Goal: Information Seeking & Learning: Check status

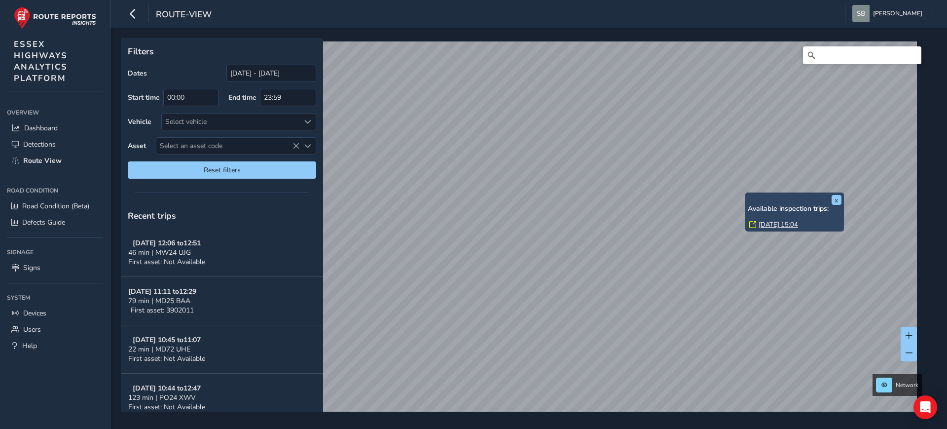
click at [776, 224] on link "[DATE] 15:04" at bounding box center [778, 224] width 39 height 9
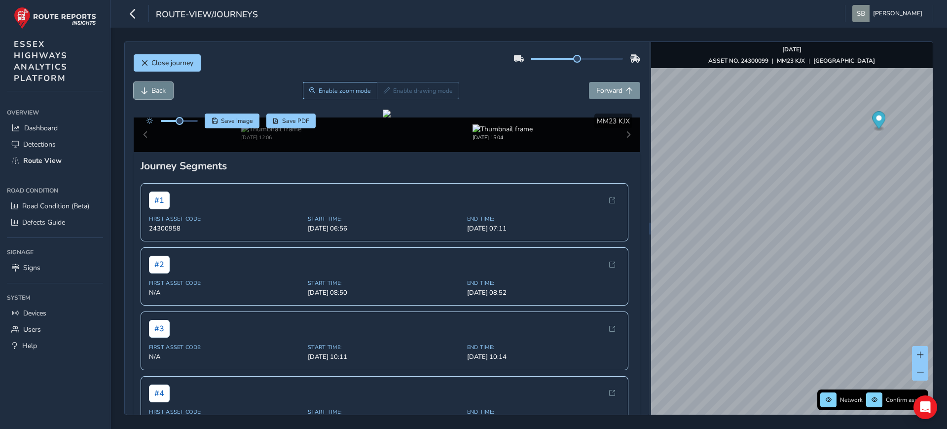
click at [152, 89] on span "Back" at bounding box center [158, 90] width 14 height 9
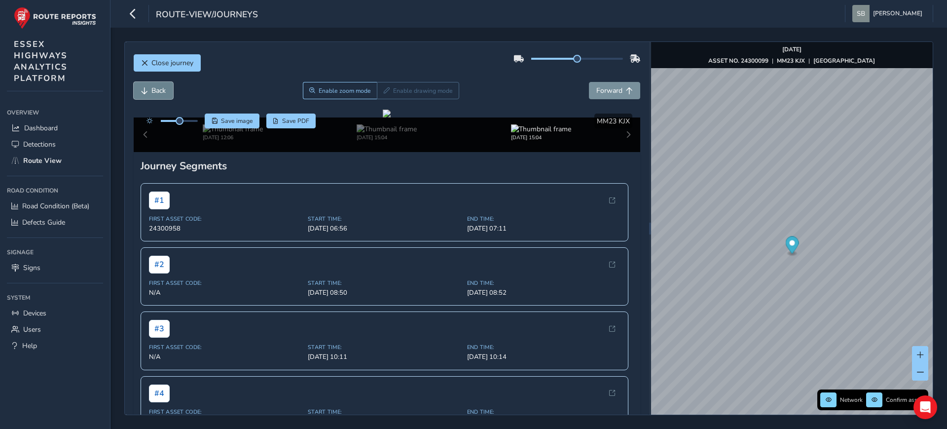
click at [152, 89] on span "Back" at bounding box center [158, 90] width 14 height 9
click at [606, 90] on span "Forward" at bounding box center [609, 90] width 26 height 9
click at [179, 60] on span "Close journey" at bounding box center [172, 62] width 42 height 9
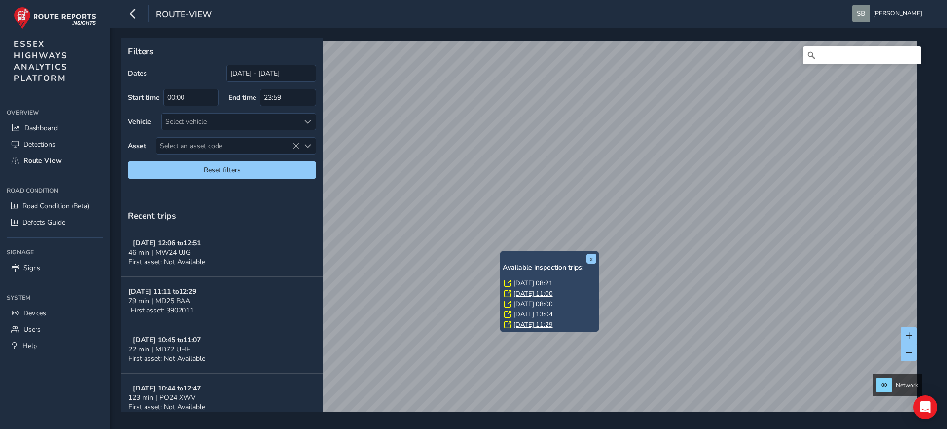
click at [542, 281] on link "[DATE] 08:21" at bounding box center [532, 283] width 39 height 9
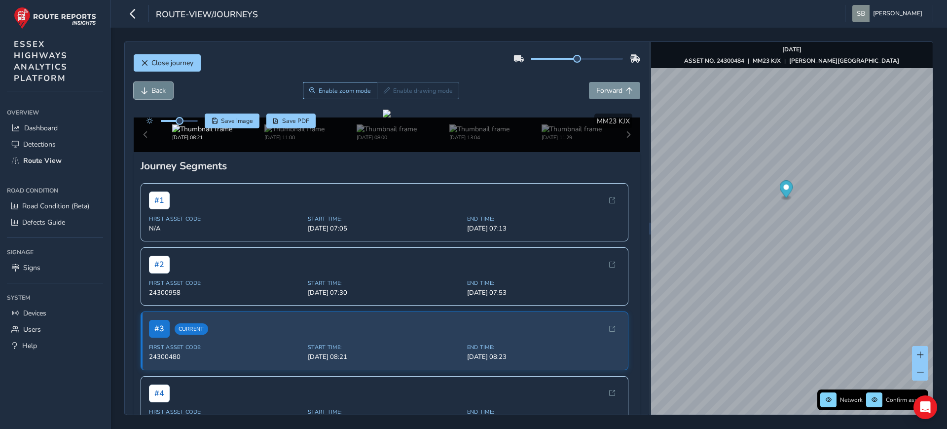
click at [149, 91] on button "Back" at bounding box center [153, 90] width 39 height 17
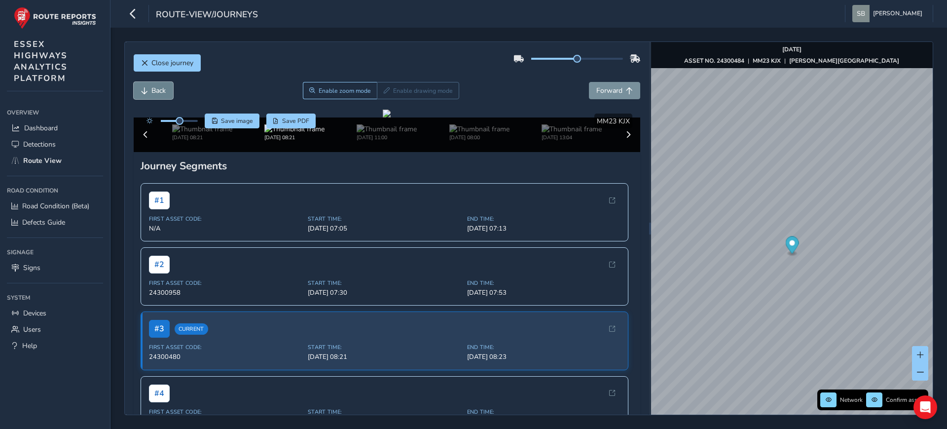
click at [149, 91] on button "Back" at bounding box center [153, 90] width 39 height 17
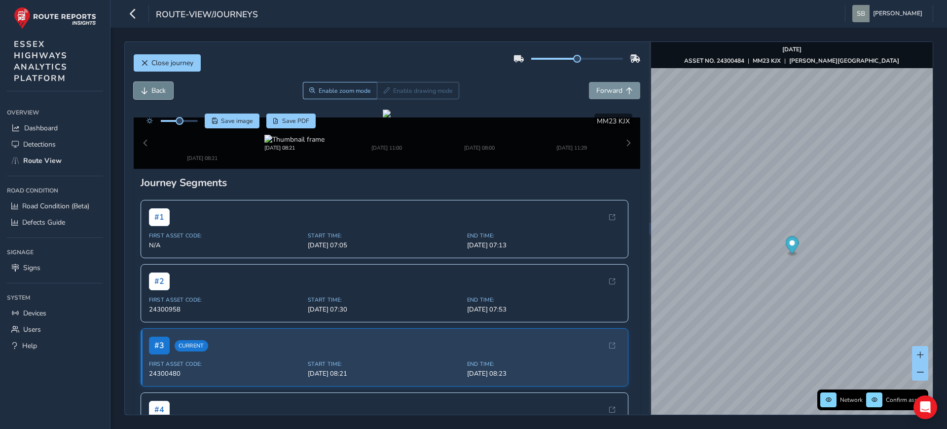
click at [149, 91] on button "Back" at bounding box center [153, 90] width 39 height 17
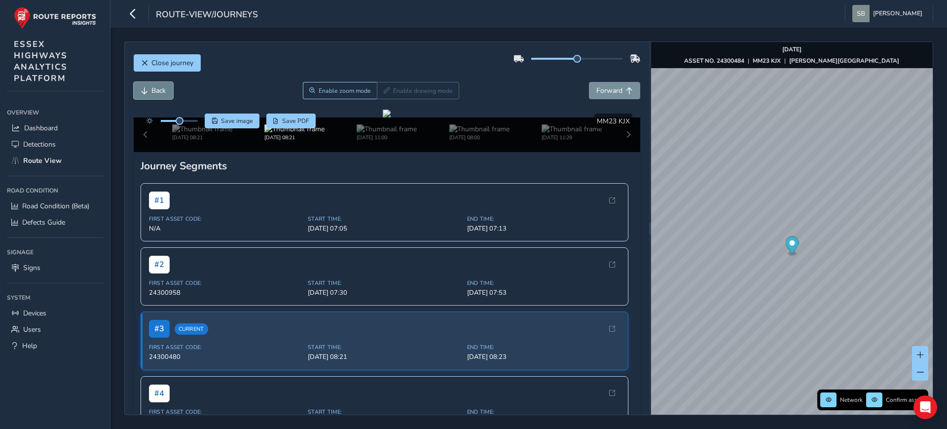
click at [149, 91] on button "Back" at bounding box center [153, 90] width 39 height 17
click at [150, 91] on button "Back" at bounding box center [153, 90] width 39 height 17
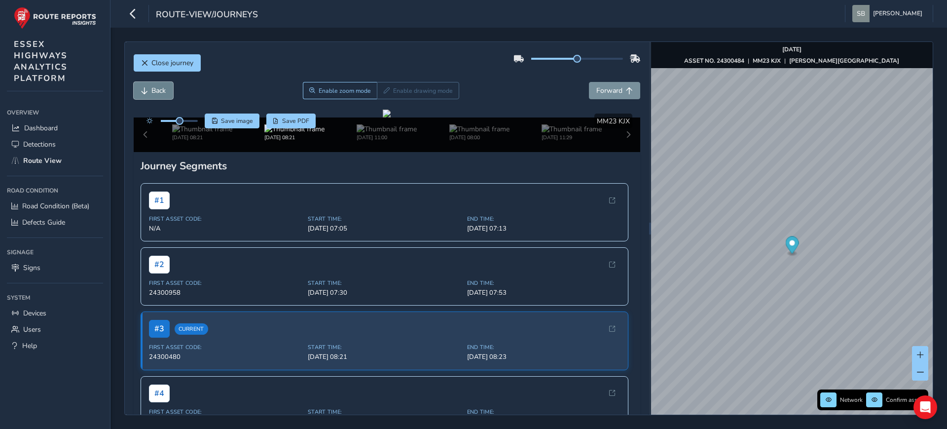
click at [150, 91] on button "Back" at bounding box center [153, 90] width 39 height 17
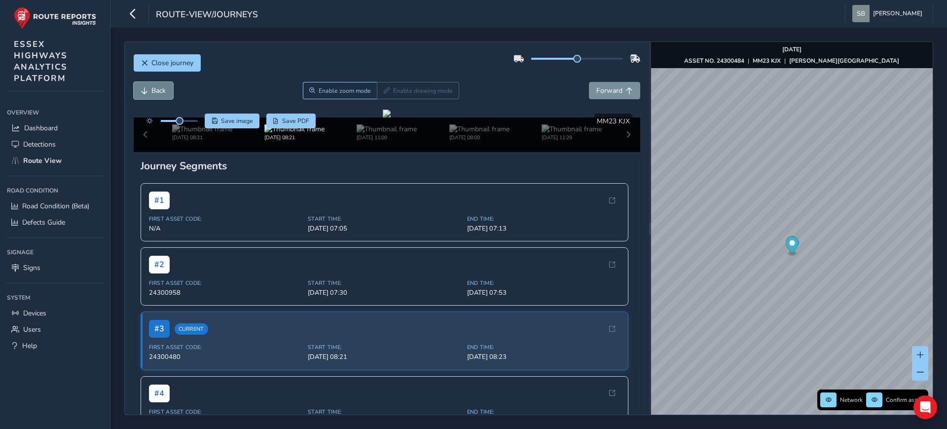
click at [150, 91] on button "Back" at bounding box center [153, 90] width 39 height 17
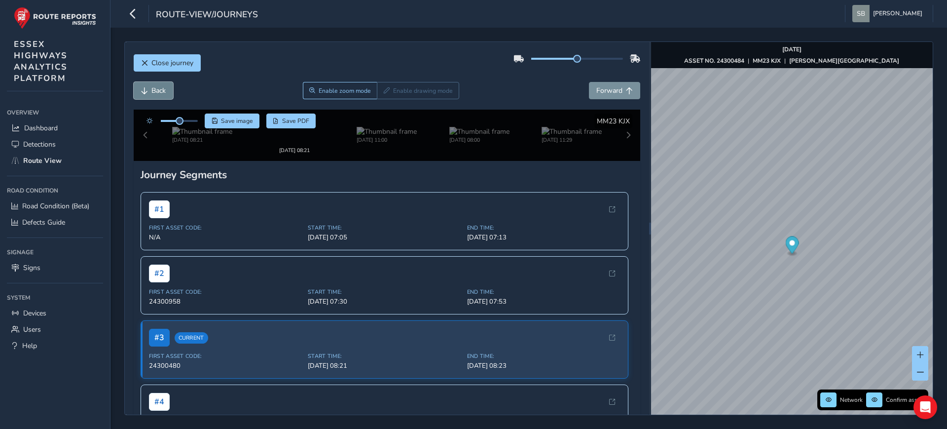
click at [151, 91] on button "Back" at bounding box center [153, 90] width 39 height 17
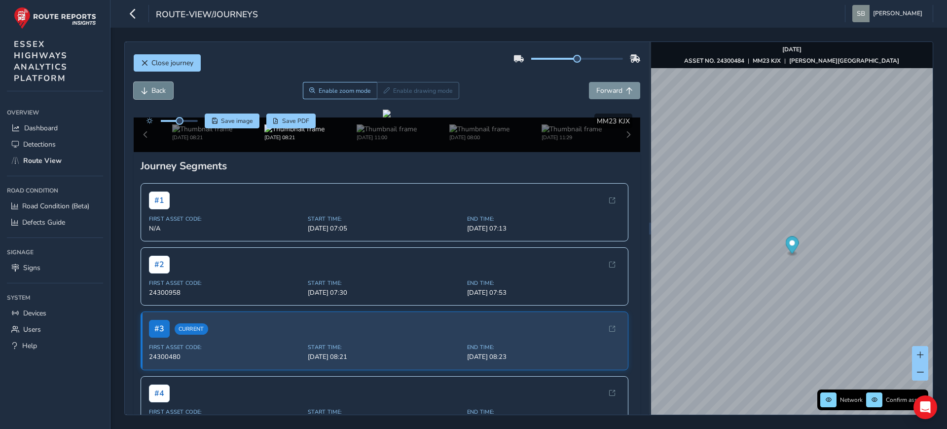
click at [151, 91] on span "Back" at bounding box center [158, 90] width 14 height 9
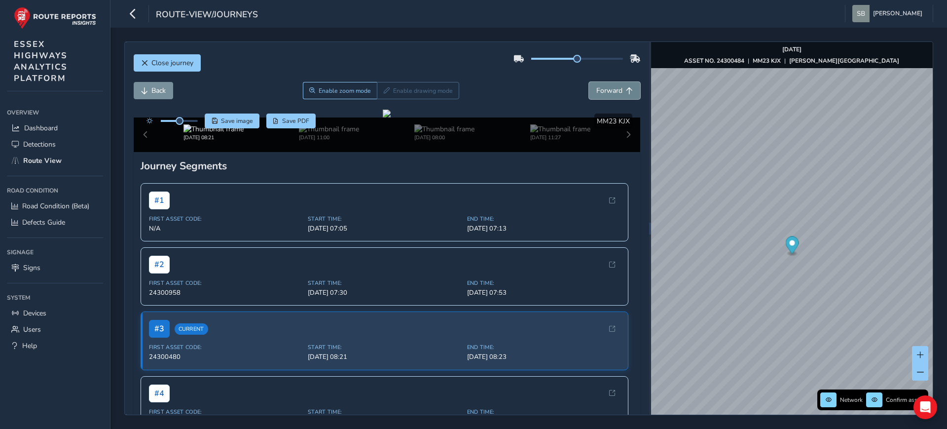
click at [610, 88] on span "Forward" at bounding box center [609, 90] width 26 height 9
click at [144, 89] on span "Back" at bounding box center [144, 90] width 7 height 7
click at [603, 95] on button "Forward" at bounding box center [614, 90] width 51 height 17
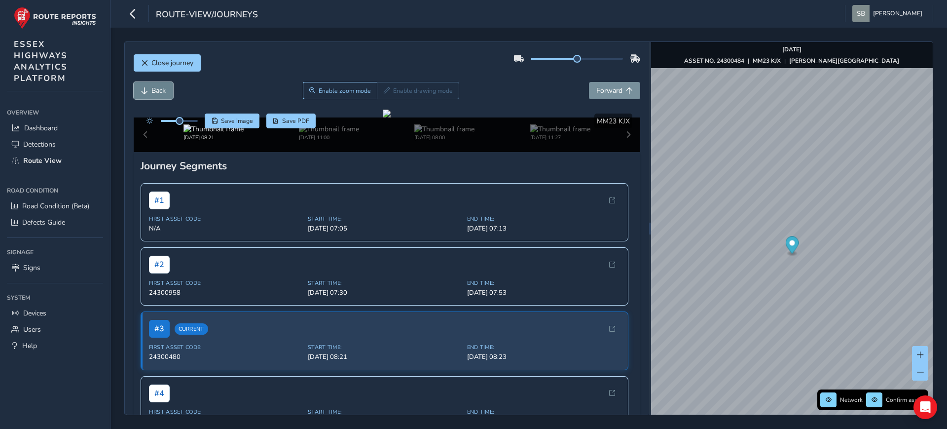
click at [161, 97] on button "Back" at bounding box center [153, 90] width 39 height 17
click at [328, 92] on span "Enable zoom mode" at bounding box center [345, 91] width 52 height 8
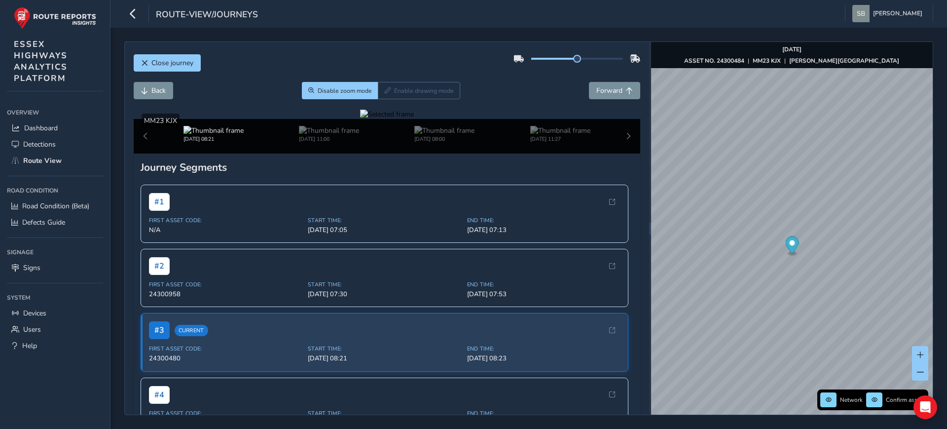
click at [360, 119] on div at bounding box center [387, 113] width 54 height 9
click at [414, 119] on div at bounding box center [387, 113] width 54 height 9
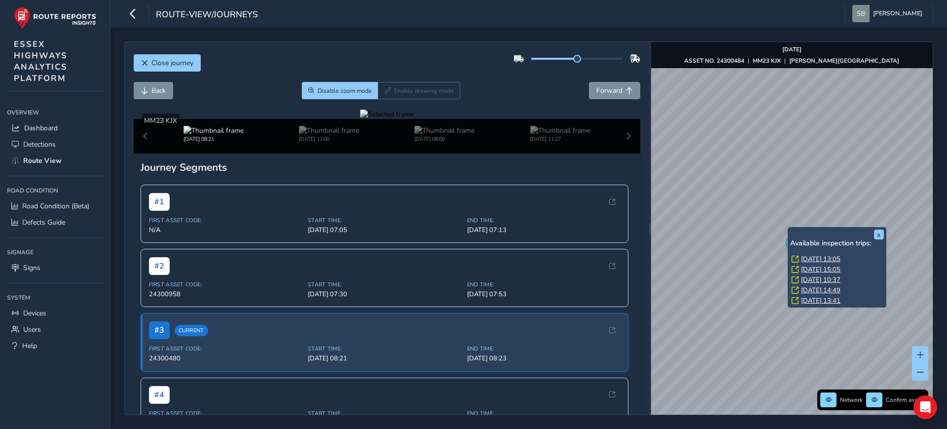
click at [788, 227] on div "x Available inspection trips: [GEOGRAPHIC_DATA][DATE] 13:05 [DATE] 15:05 [DATE]…" at bounding box center [837, 267] width 99 height 80
drag, startPoint x: 820, startPoint y: 255, endPoint x: 809, endPoint y: 248, distance: 13.1
click at [820, 256] on link "[DATE] 13:05" at bounding box center [820, 258] width 39 height 9
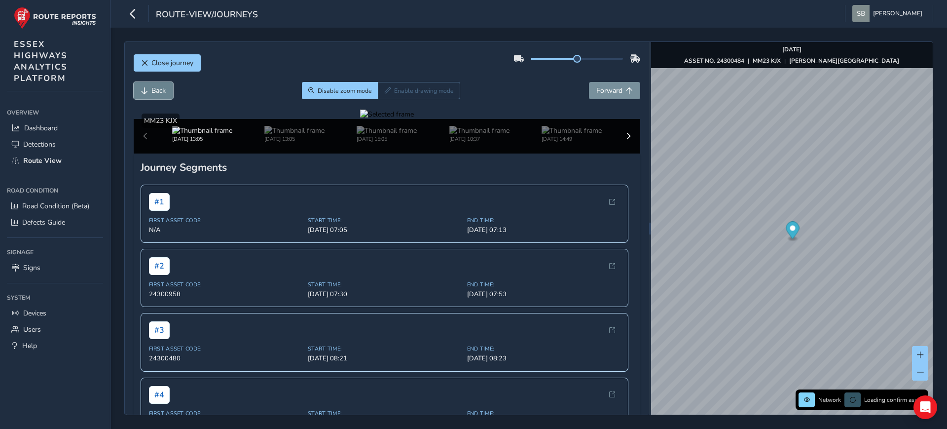
click at [152, 96] on button "Back" at bounding box center [153, 90] width 39 height 17
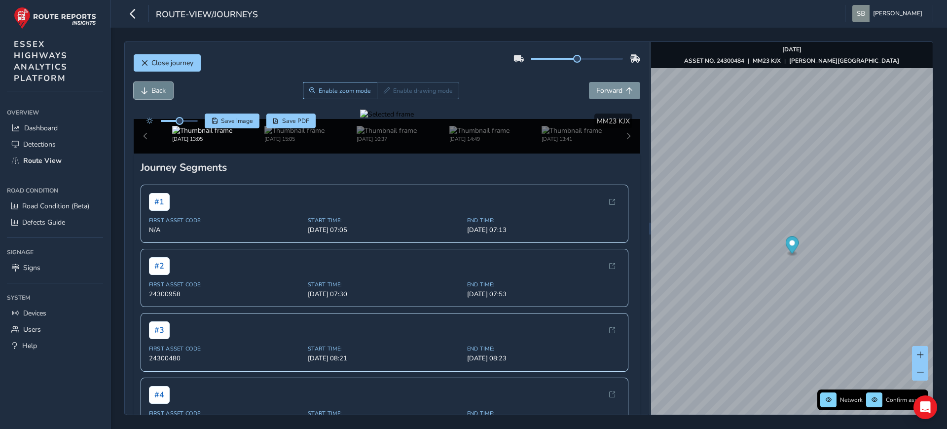
click at [152, 96] on button "Back" at bounding box center [153, 90] width 39 height 17
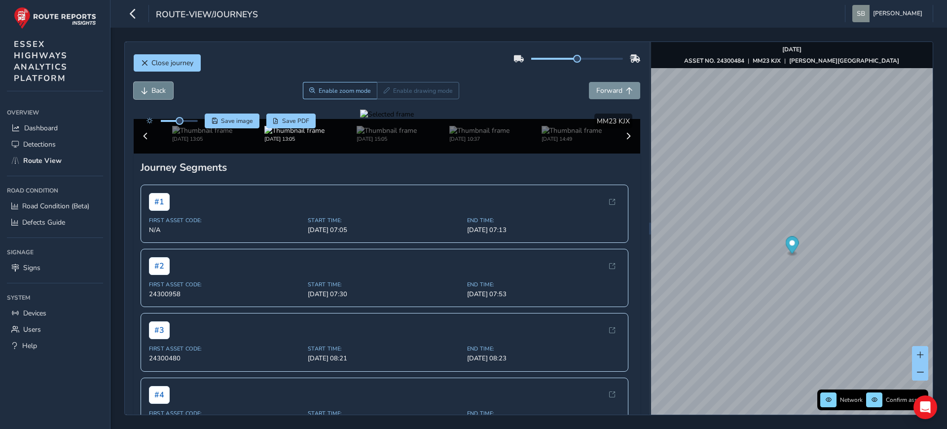
click at [152, 96] on button "Back" at bounding box center [153, 90] width 39 height 17
click at [153, 96] on button "Back" at bounding box center [153, 90] width 39 height 17
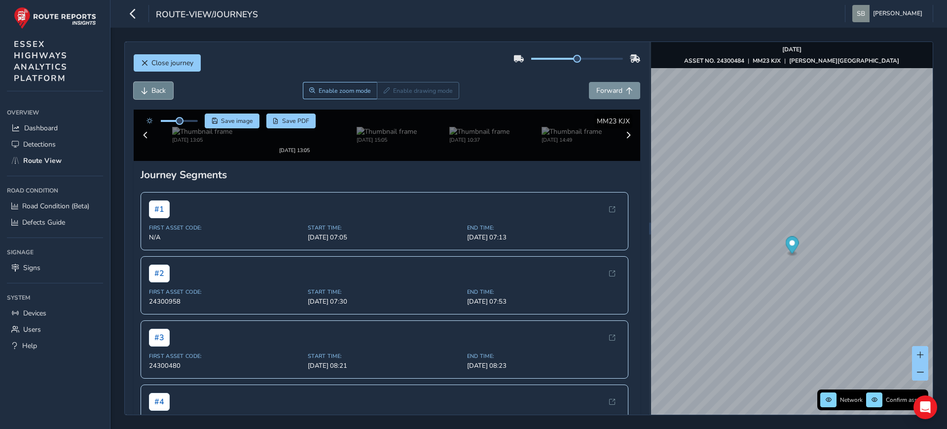
click at [153, 96] on button "Back" at bounding box center [153, 90] width 39 height 17
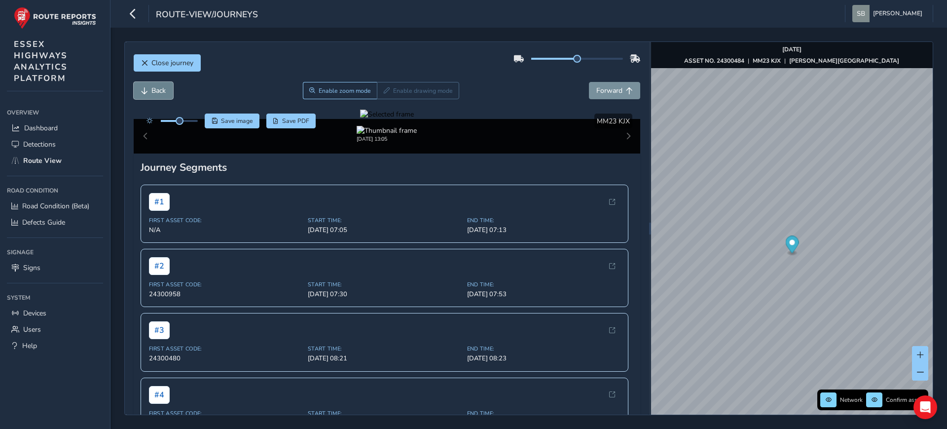
click at [153, 96] on button "Back" at bounding box center [153, 90] width 39 height 17
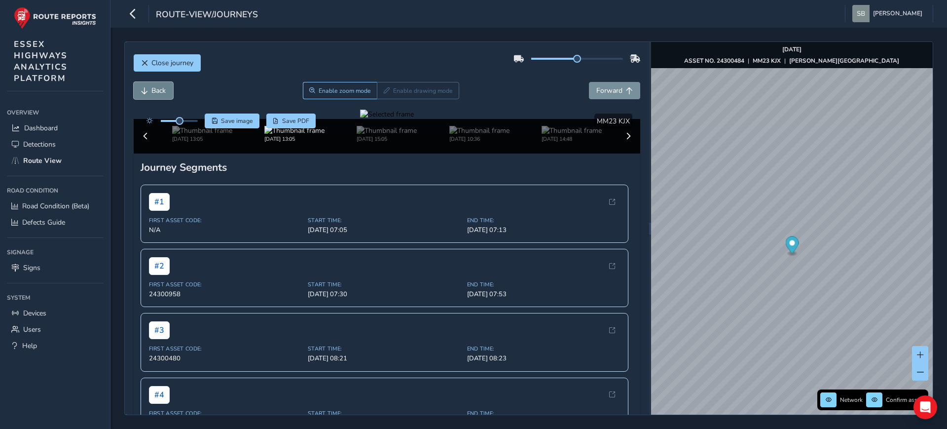
click at [153, 96] on button "Back" at bounding box center [153, 90] width 39 height 17
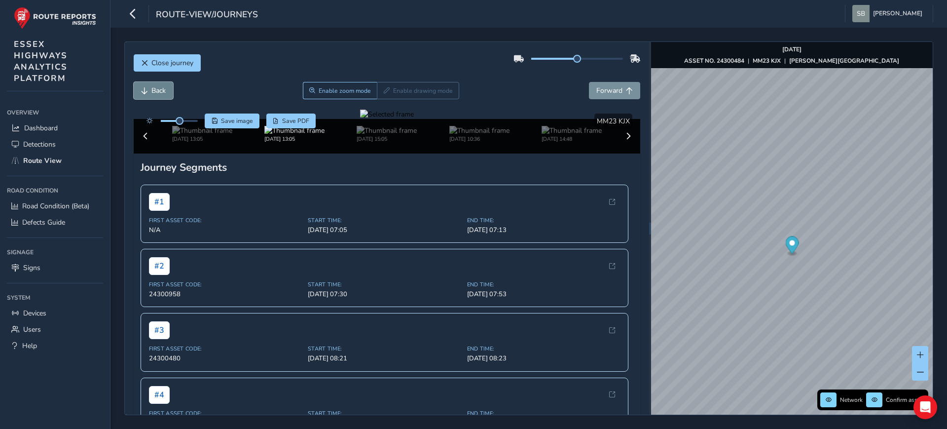
click at [153, 96] on button "Back" at bounding box center [153, 90] width 39 height 17
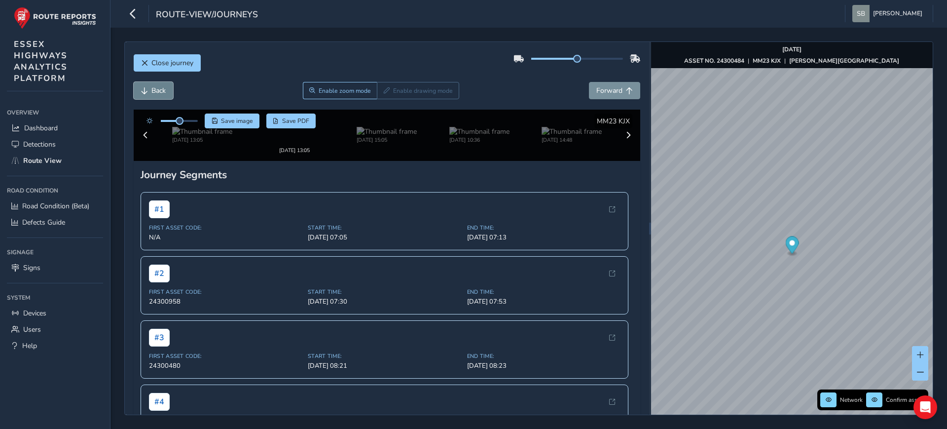
click at [153, 96] on button "Back" at bounding box center [153, 90] width 39 height 17
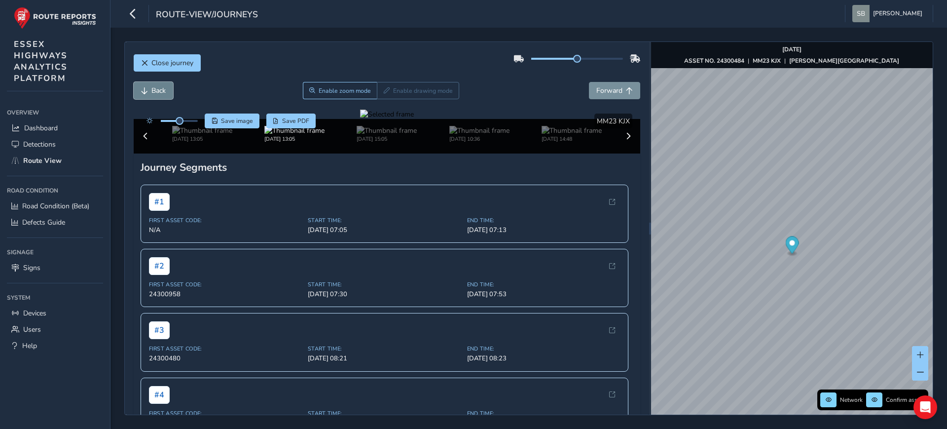
click at [153, 96] on button "Back" at bounding box center [153, 90] width 39 height 17
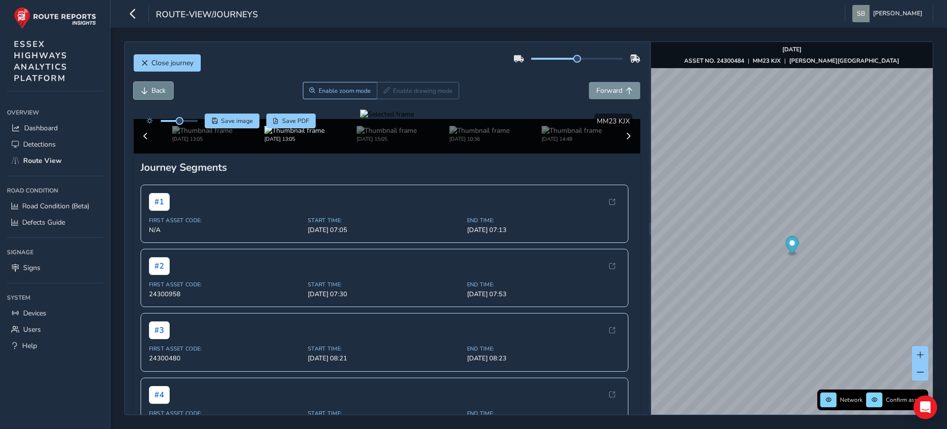
click at [153, 96] on button "Back" at bounding box center [153, 90] width 39 height 17
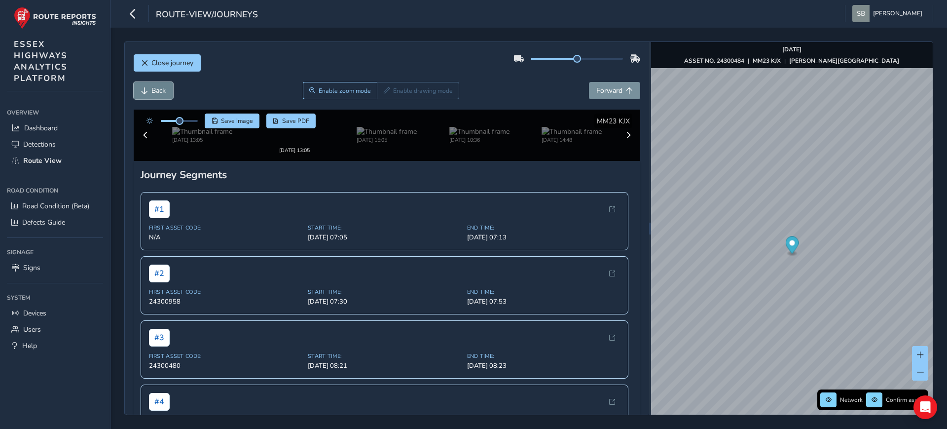
click at [153, 96] on button "Back" at bounding box center [153, 90] width 39 height 17
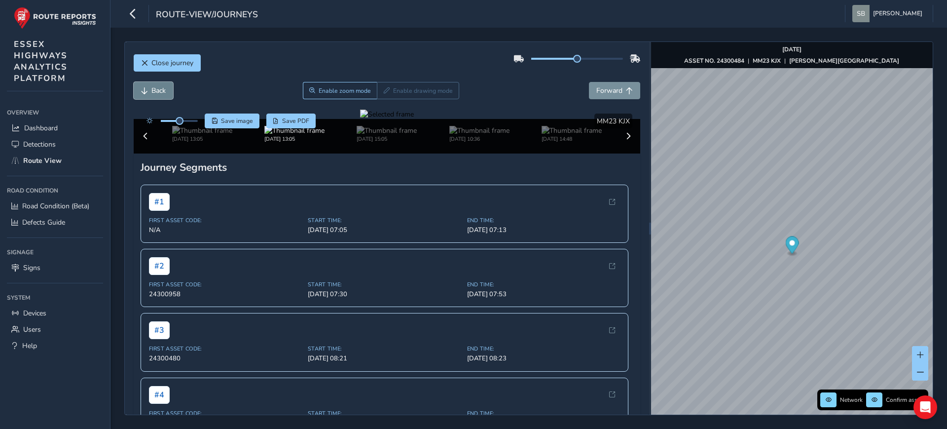
click at [153, 96] on button "Back" at bounding box center [153, 90] width 39 height 17
click at [153, 95] on button "Back" at bounding box center [153, 90] width 39 height 17
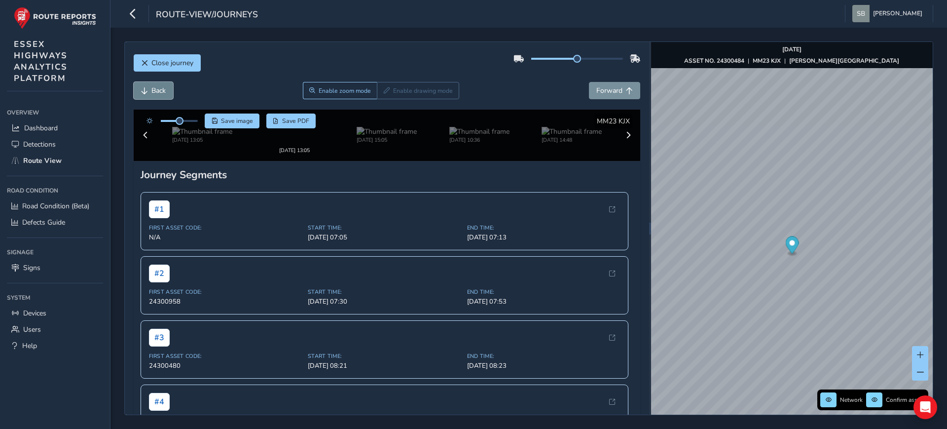
click at [153, 95] on button "Back" at bounding box center [153, 90] width 39 height 17
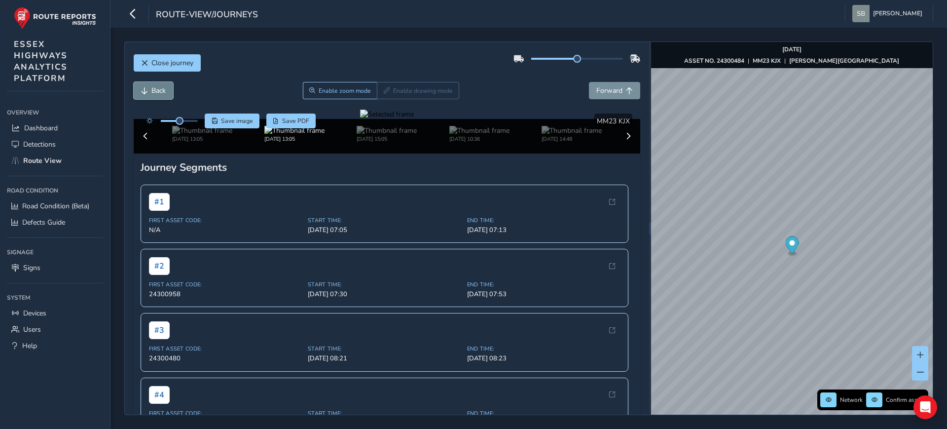
click at [153, 95] on button "Back" at bounding box center [153, 90] width 39 height 17
click at [601, 87] on span "Forward" at bounding box center [609, 90] width 26 height 9
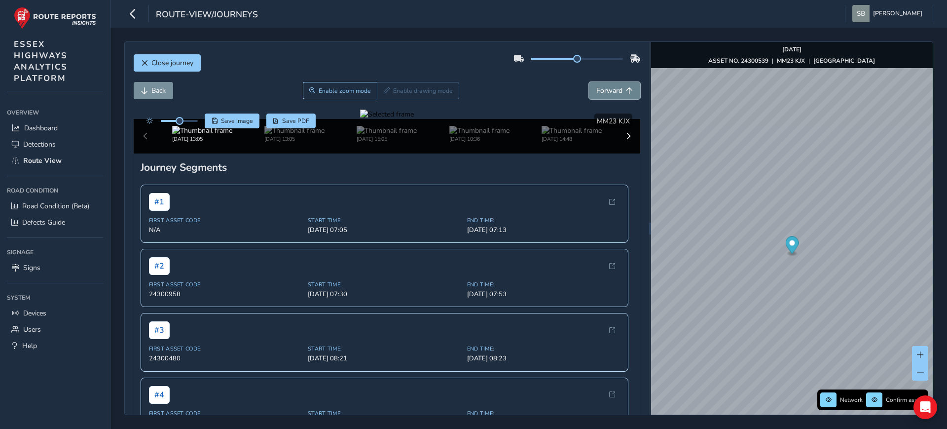
click at [601, 87] on span "Forward" at bounding box center [609, 90] width 26 height 9
click at [601, 86] on span "Forward" at bounding box center [609, 90] width 26 height 9
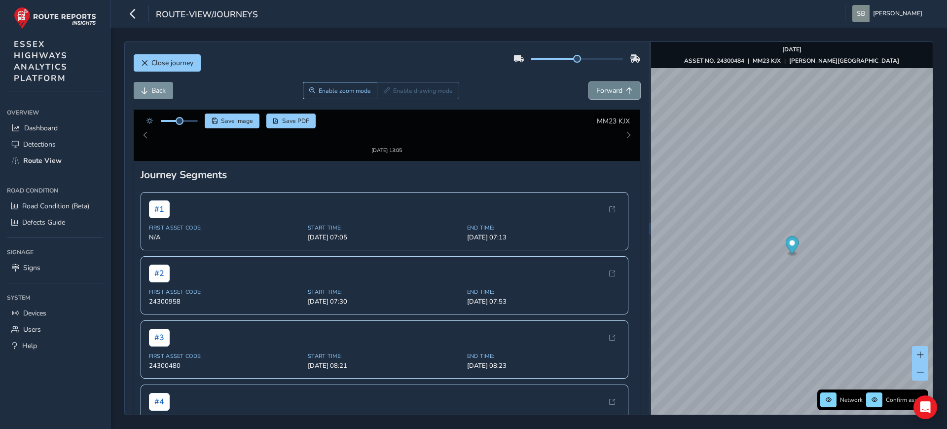
click at [601, 86] on span "Forward" at bounding box center [609, 90] width 26 height 9
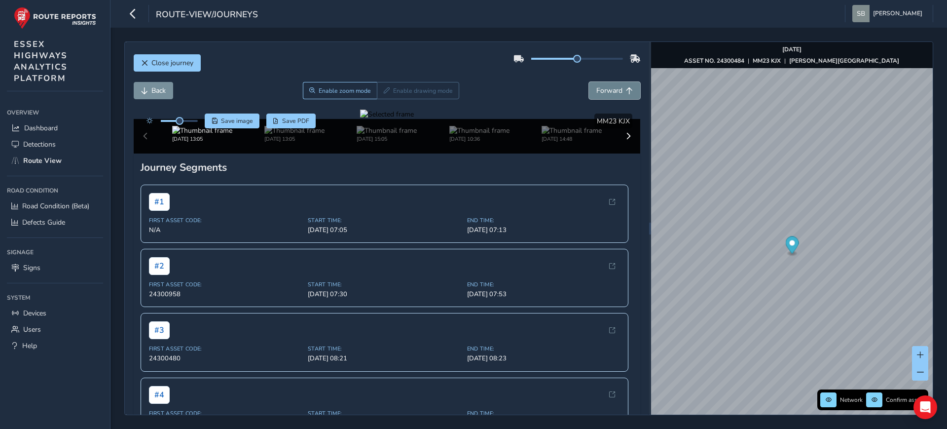
click at [601, 86] on span "Forward" at bounding box center [609, 90] width 26 height 9
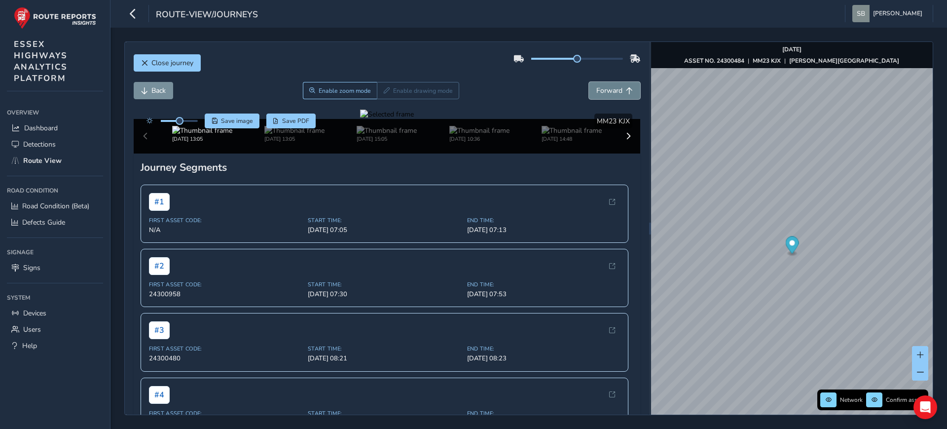
click at [601, 86] on span "Forward" at bounding box center [609, 90] width 26 height 9
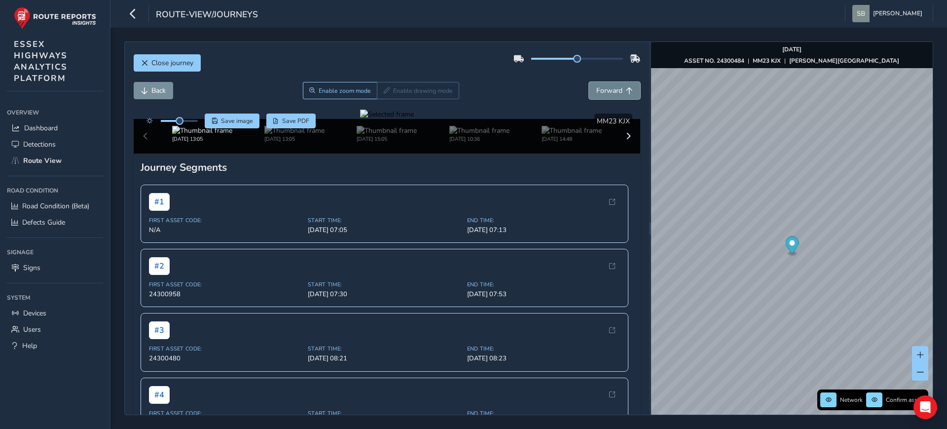
click at [601, 86] on span "Forward" at bounding box center [609, 90] width 26 height 9
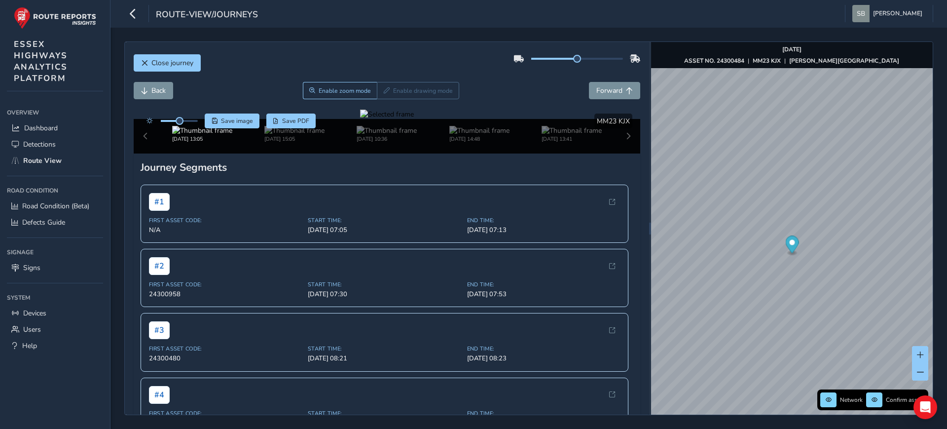
click at [579, 99] on div "Back Enable zoom mode Enable drawing mode Forward" at bounding box center [387, 90] width 507 height 17
click at [596, 89] on span "Forward" at bounding box center [609, 90] width 26 height 9
click at [597, 91] on span "Forward" at bounding box center [609, 90] width 26 height 9
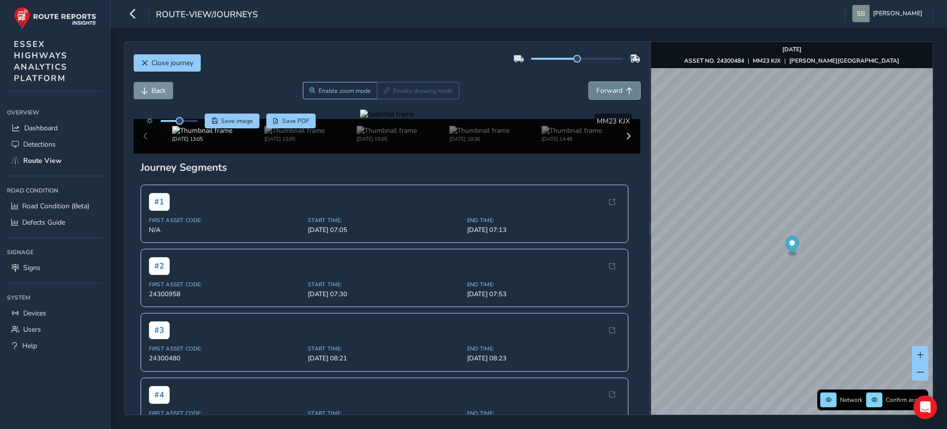
click at [597, 91] on span "Forward" at bounding box center [609, 90] width 26 height 9
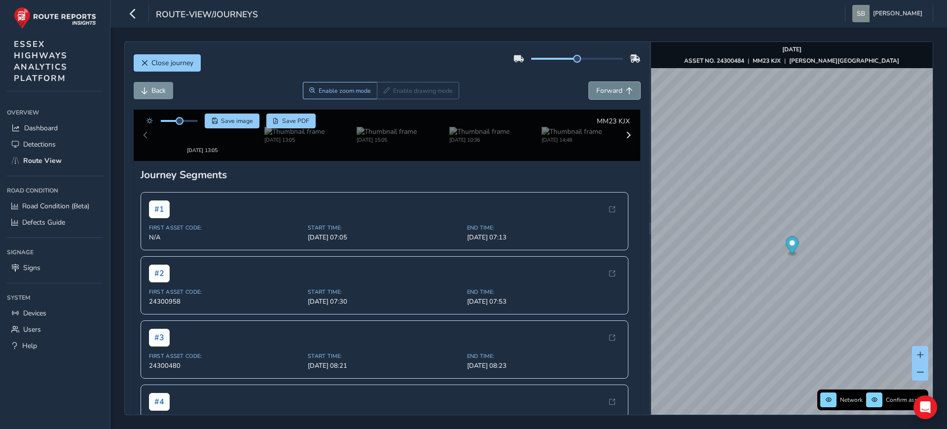
click at [597, 91] on span "Forward" at bounding box center [609, 90] width 26 height 9
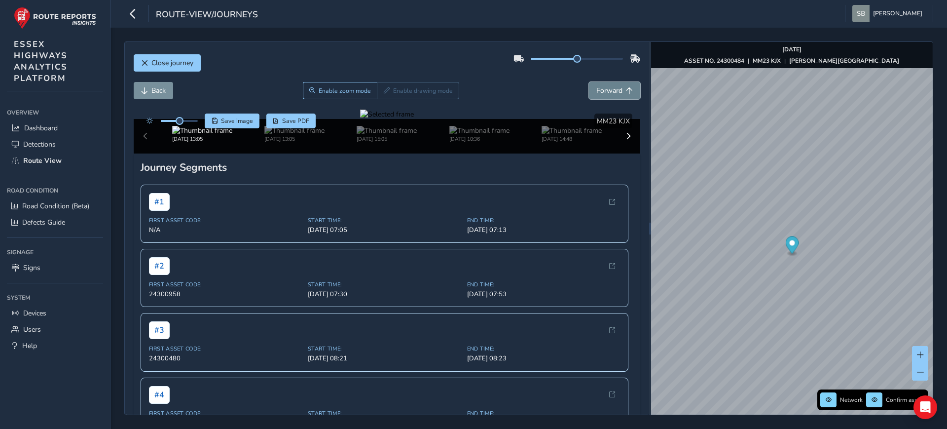
click at [597, 91] on span "Forward" at bounding box center [609, 90] width 26 height 9
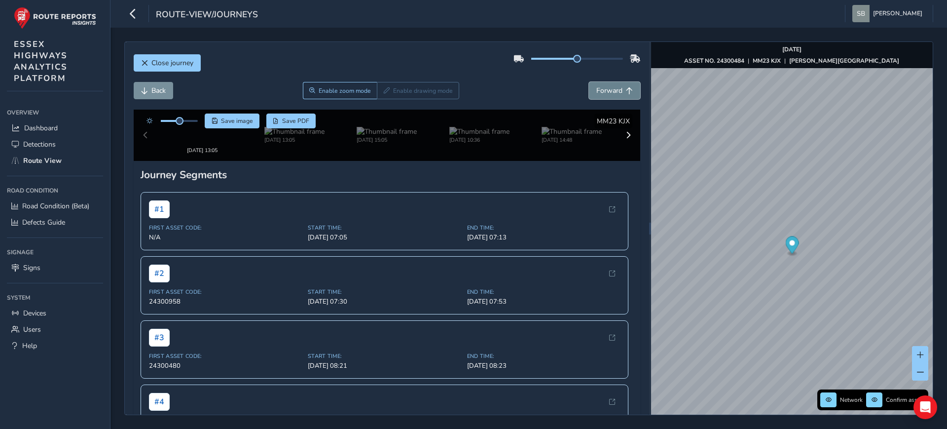
click at [597, 91] on span "Forward" at bounding box center [609, 90] width 26 height 9
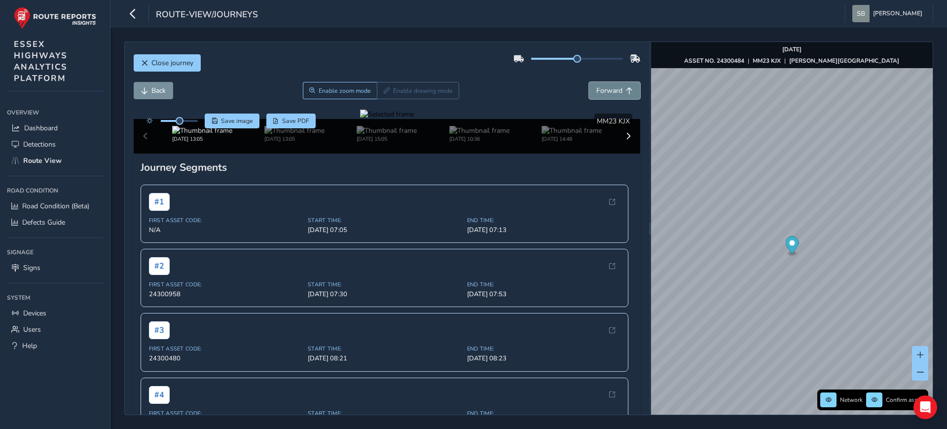
click at [597, 91] on span "Forward" at bounding box center [609, 90] width 26 height 9
click at [598, 91] on span "Forward" at bounding box center [609, 90] width 26 height 9
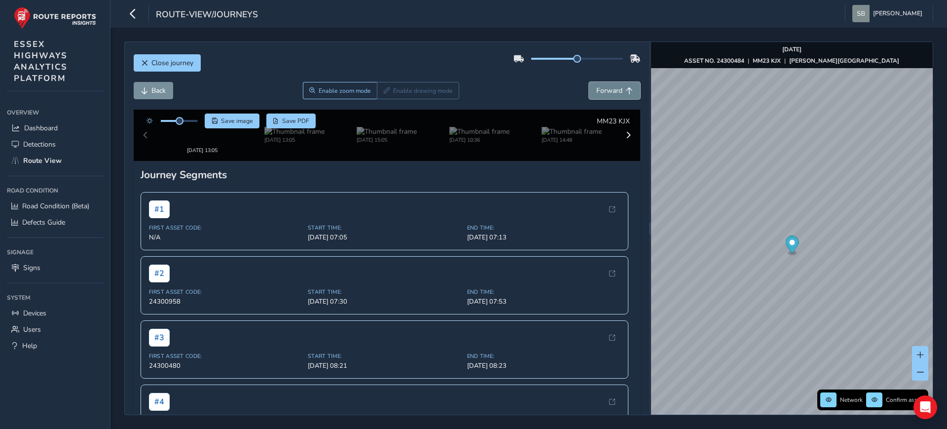
click at [598, 91] on span "Forward" at bounding box center [609, 90] width 26 height 9
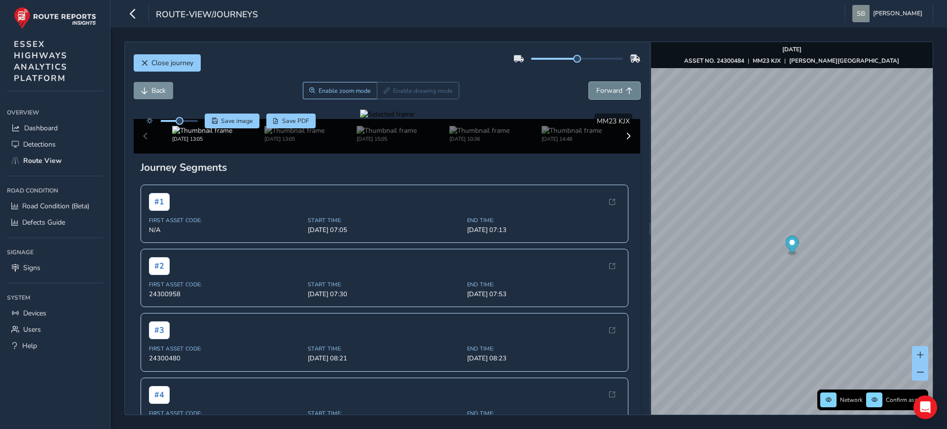
click at [598, 91] on span "Forward" at bounding box center [609, 90] width 26 height 9
click at [162, 91] on span "Back" at bounding box center [158, 90] width 14 height 9
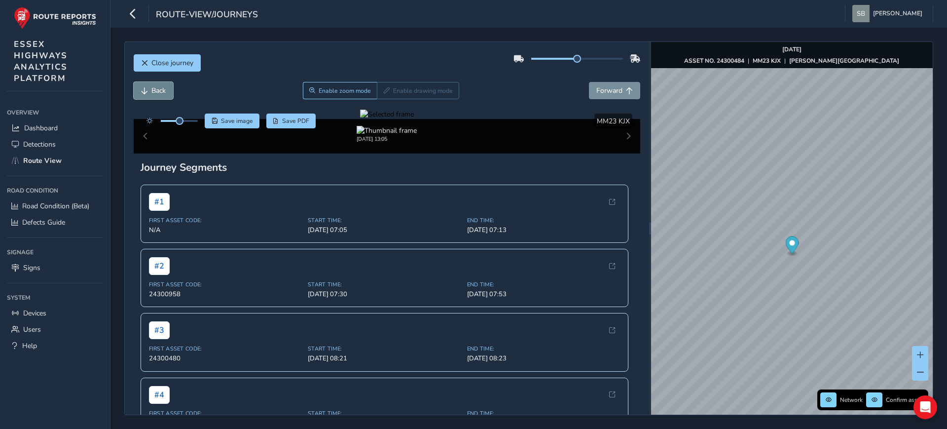
click at [162, 91] on span "Back" at bounding box center [158, 90] width 14 height 9
click at [148, 94] on button "Back" at bounding box center [153, 90] width 39 height 17
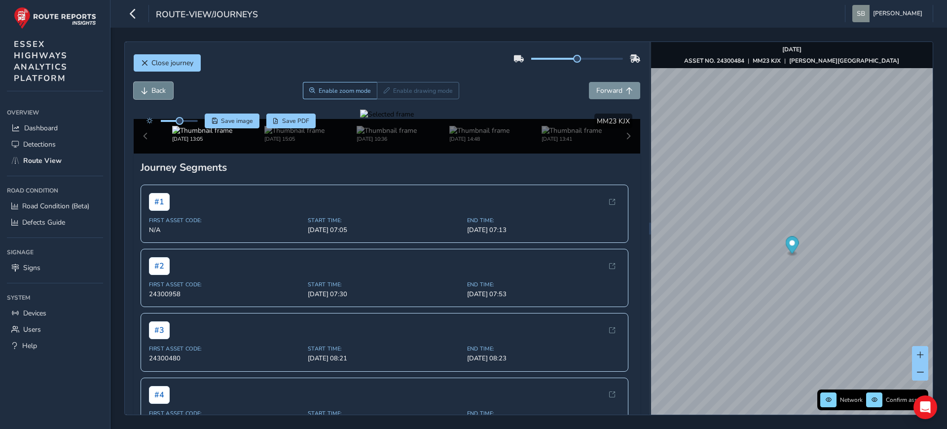
click at [148, 94] on button "Back" at bounding box center [153, 90] width 39 height 17
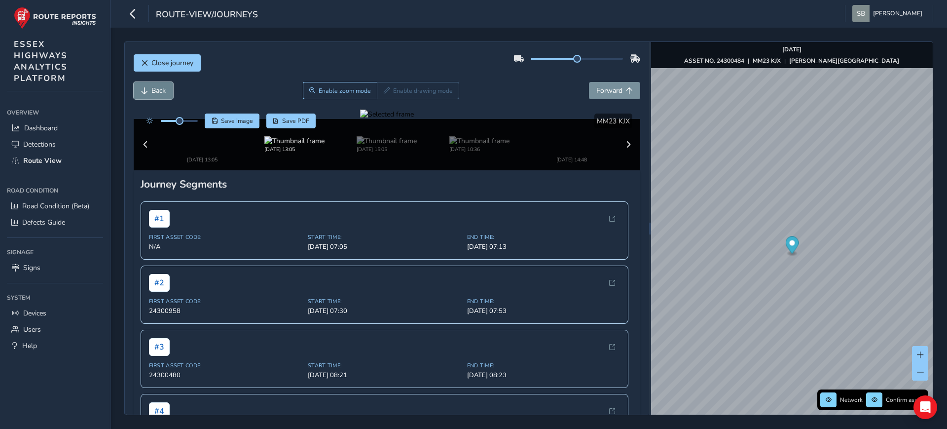
click at [148, 94] on button "Back" at bounding box center [153, 90] width 39 height 17
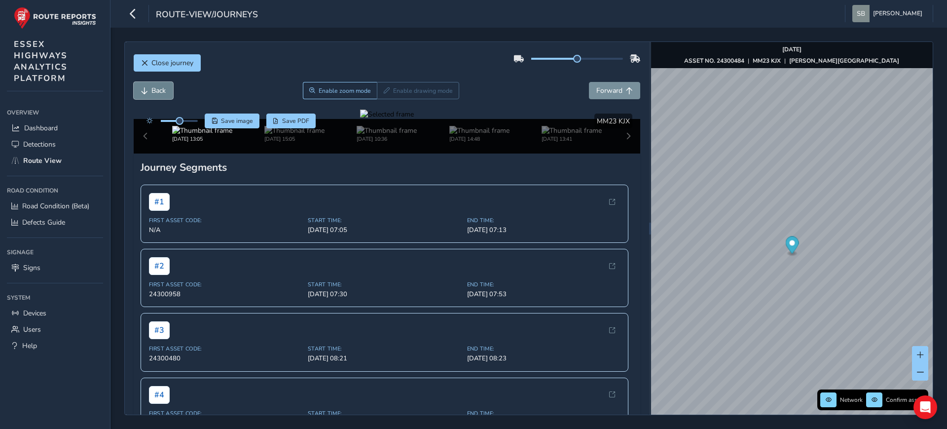
click at [150, 93] on button "Back" at bounding box center [153, 90] width 39 height 17
click at [158, 96] on button "Back" at bounding box center [153, 90] width 39 height 17
click at [626, 88] on span "Forward" at bounding box center [629, 90] width 7 height 7
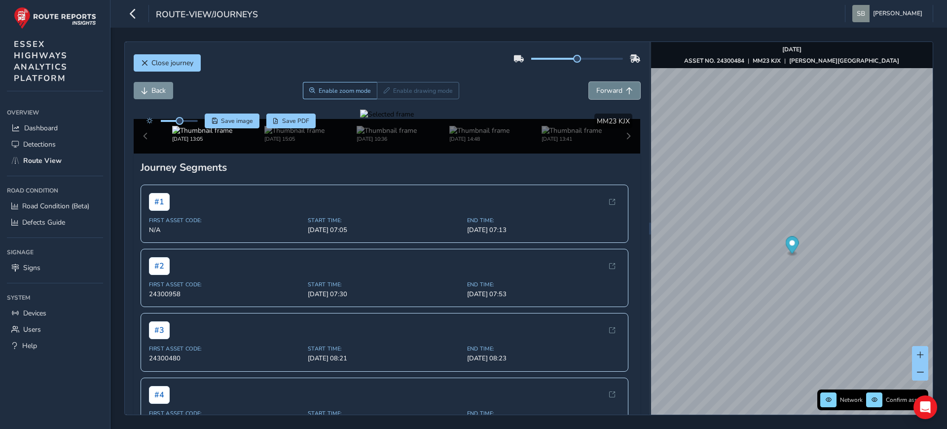
click at [626, 88] on span "Forward" at bounding box center [629, 90] width 7 height 7
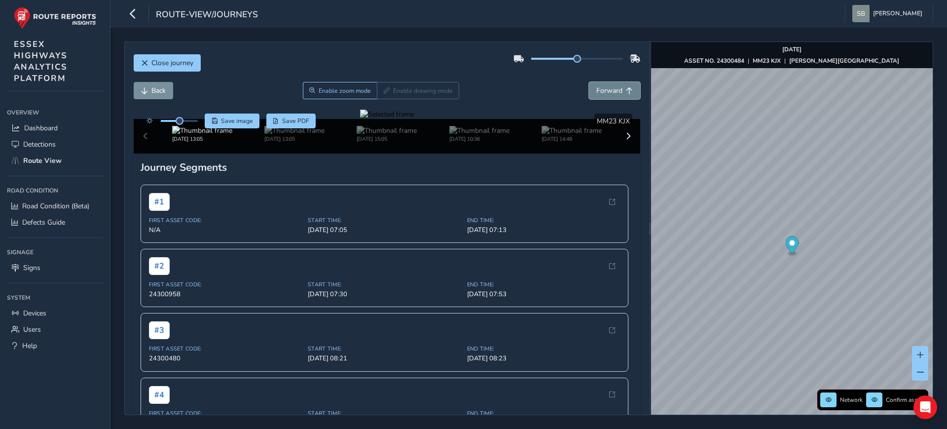
click at [626, 88] on span "Forward" at bounding box center [629, 90] width 7 height 7
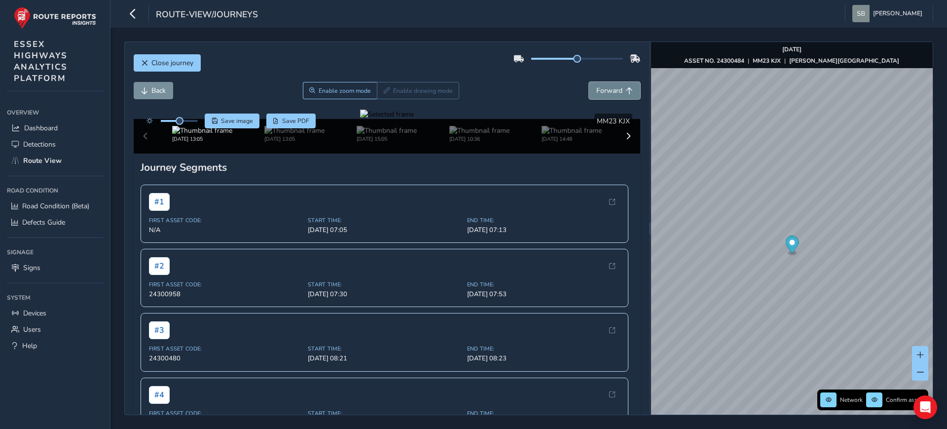
click at [626, 88] on span "Forward" at bounding box center [629, 90] width 7 height 7
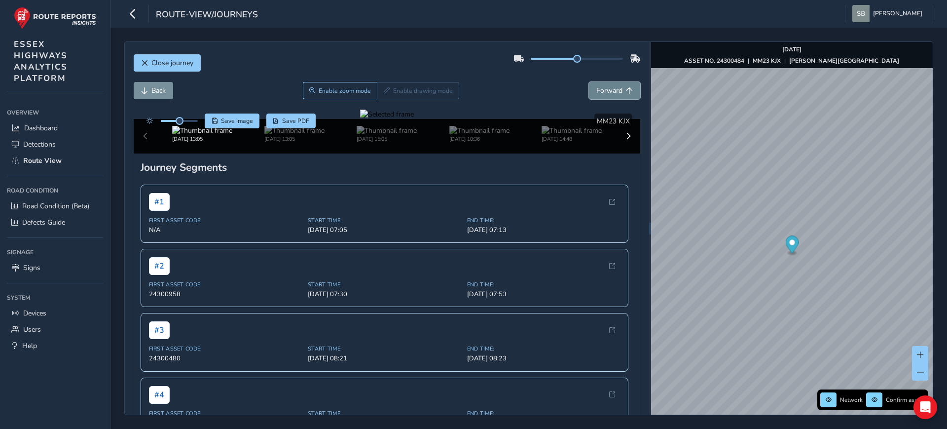
click at [626, 88] on span "Forward" at bounding box center [629, 90] width 7 height 7
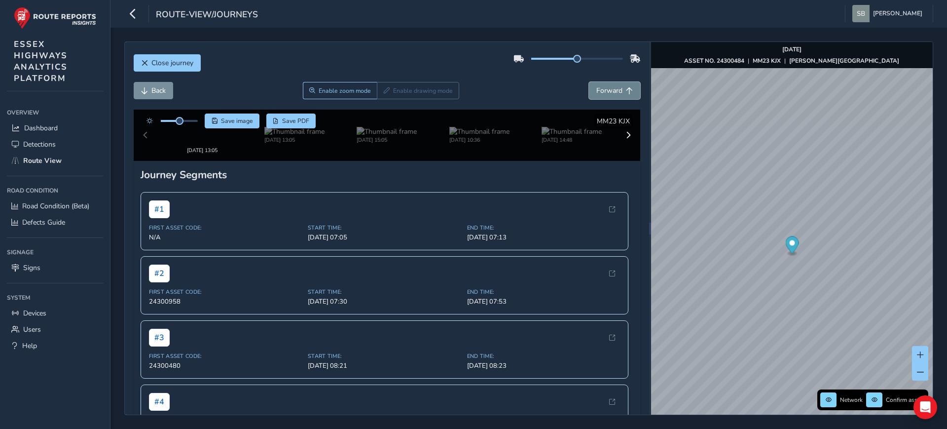
click at [626, 88] on span "Forward" at bounding box center [629, 90] width 7 height 7
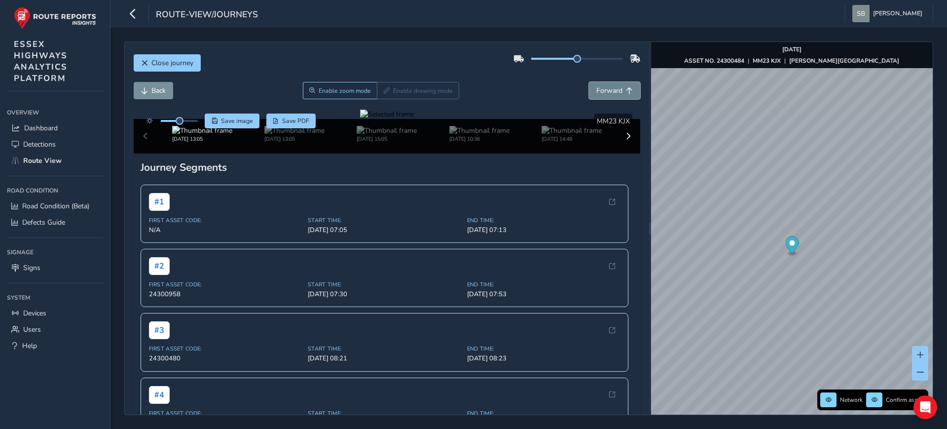
click at [626, 88] on span "Forward" at bounding box center [629, 90] width 7 height 7
click at [605, 100] on div "Back Enable zoom mode Enable drawing mode Forward" at bounding box center [387, 96] width 507 height 28
click at [606, 97] on button "Forward" at bounding box center [614, 90] width 51 height 17
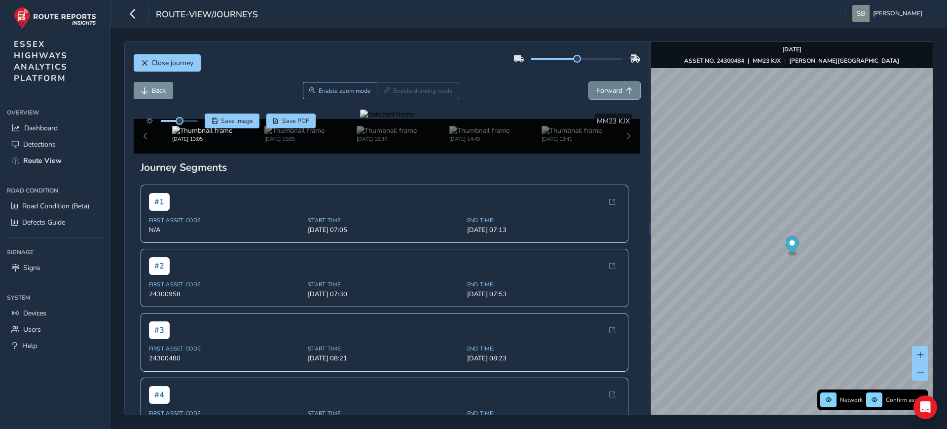
click at [606, 94] on span "Forward" at bounding box center [609, 90] width 26 height 9
click at [605, 94] on span "Forward" at bounding box center [609, 90] width 26 height 9
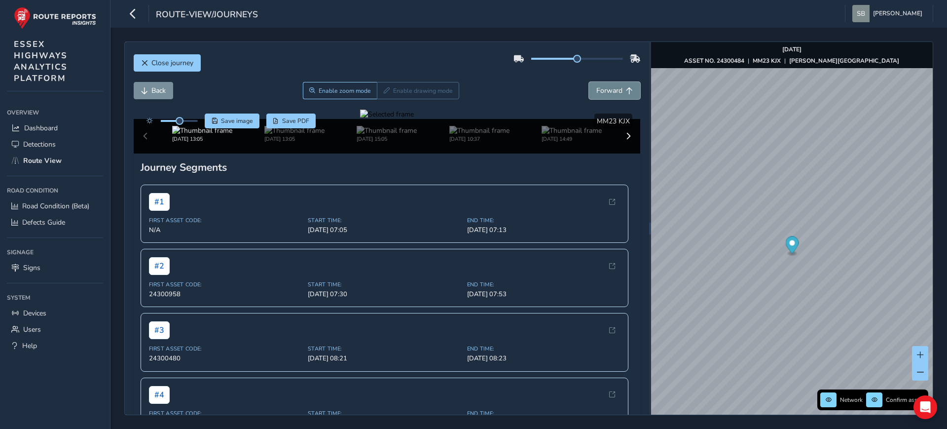
click at [605, 94] on span "Forward" at bounding box center [609, 90] width 26 height 9
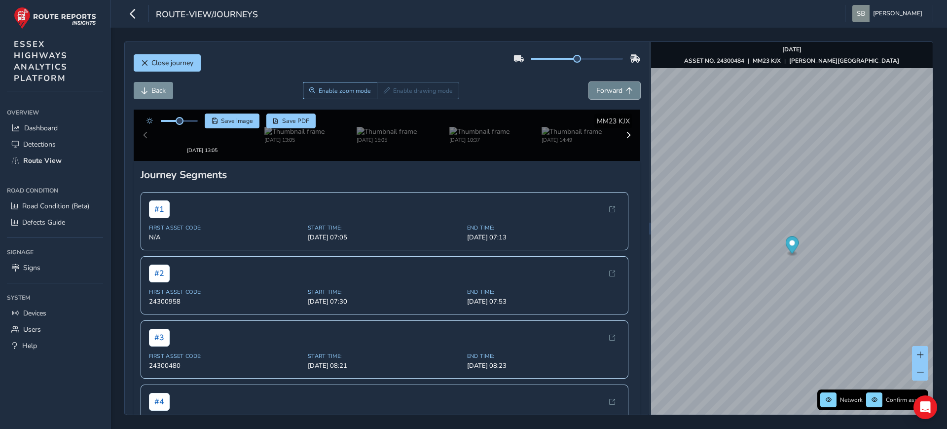
click at [605, 94] on span "Forward" at bounding box center [609, 90] width 26 height 9
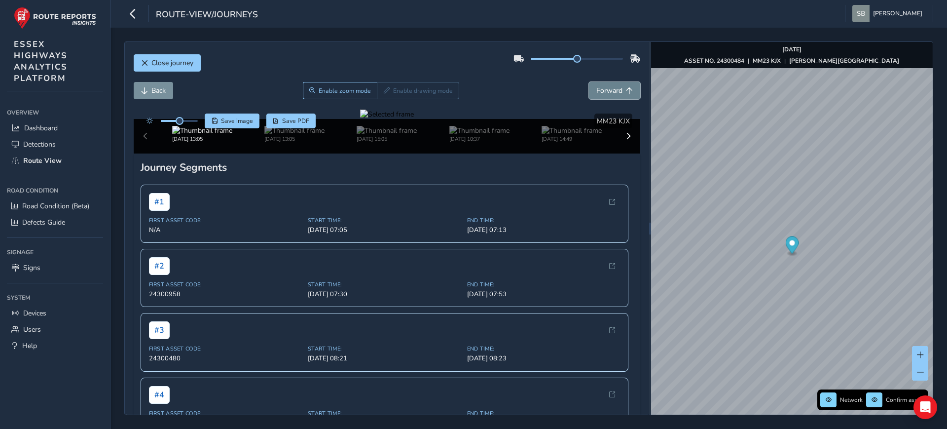
click at [605, 94] on span "Forward" at bounding box center [609, 90] width 26 height 9
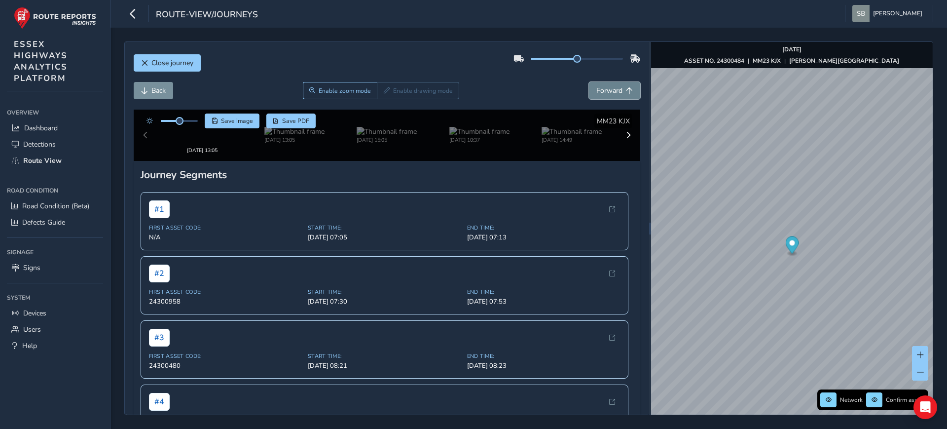
click at [605, 94] on span "Forward" at bounding box center [609, 90] width 26 height 9
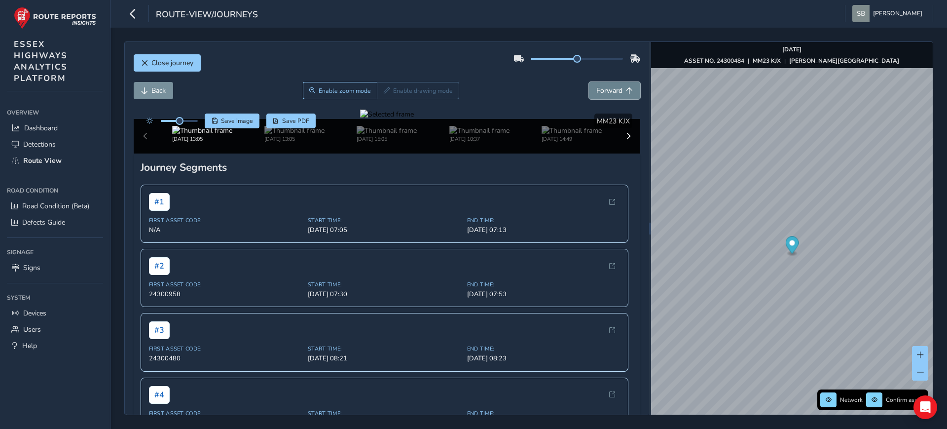
click at [605, 94] on span "Forward" at bounding box center [609, 90] width 26 height 9
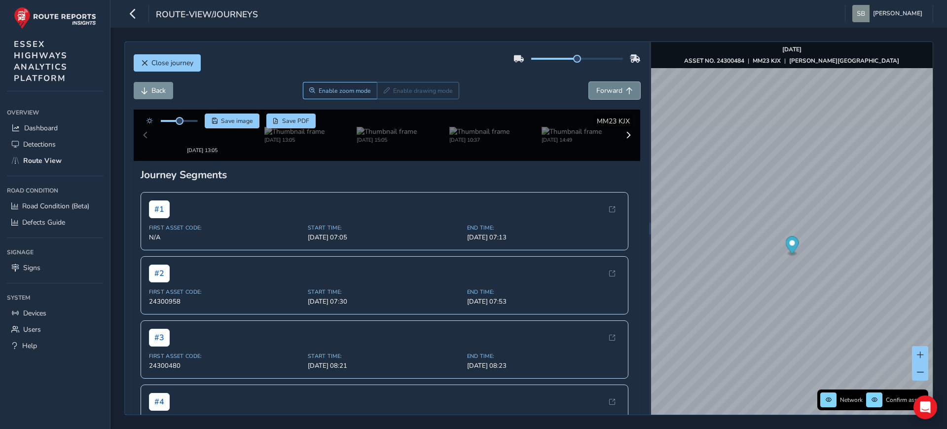
click at [605, 94] on span "Forward" at bounding box center [609, 90] width 26 height 9
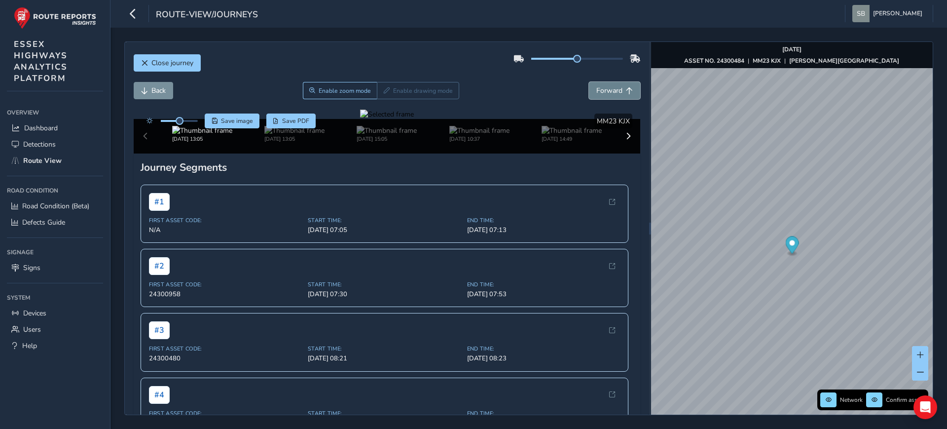
click at [604, 94] on span "Forward" at bounding box center [609, 90] width 26 height 9
click at [162, 94] on span "Back" at bounding box center [158, 90] width 14 height 9
click at [178, 67] on span "Close journey" at bounding box center [172, 62] width 42 height 9
